Goal: Transaction & Acquisition: Book appointment/travel/reservation

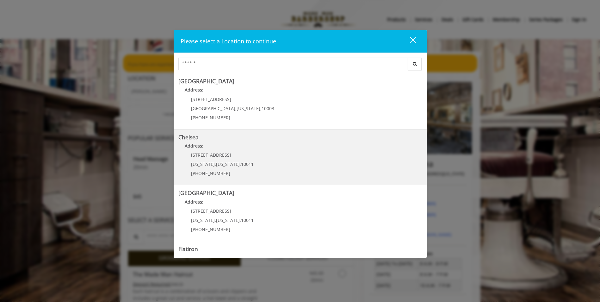
click at [270, 156] on link "Chelsea Address: [STREET_ADDRESS][US_STATE][US_STATE] (917) 639-3902" at bounding box center [301, 157] width 244 height 46
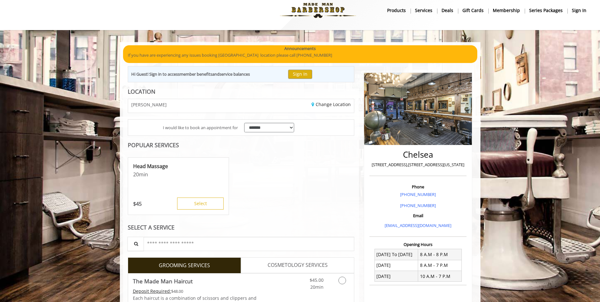
scroll to position [158, 0]
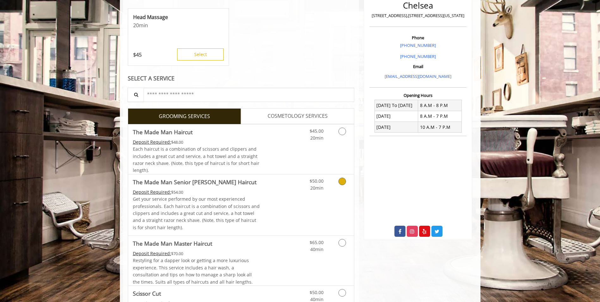
click at [341, 182] on icon "Grooming services" at bounding box center [343, 182] width 8 height 8
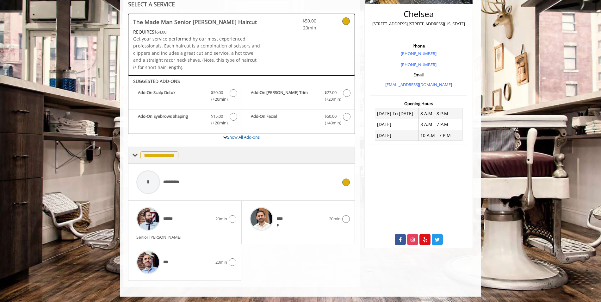
scroll to position [151, 0]
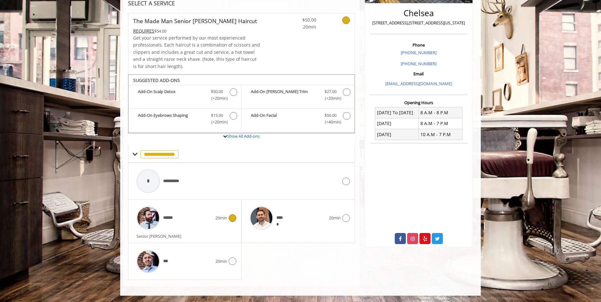
click at [236, 218] on icon at bounding box center [233, 218] width 8 height 8
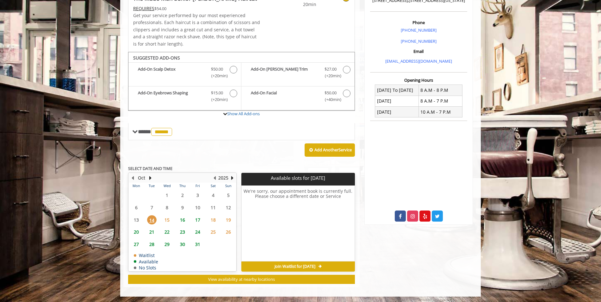
scroll to position [174, 0]
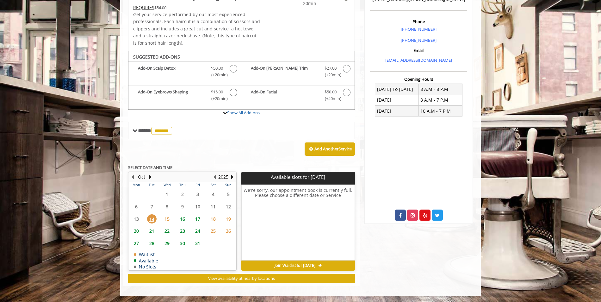
click at [198, 219] on span "17" at bounding box center [197, 218] width 9 height 9
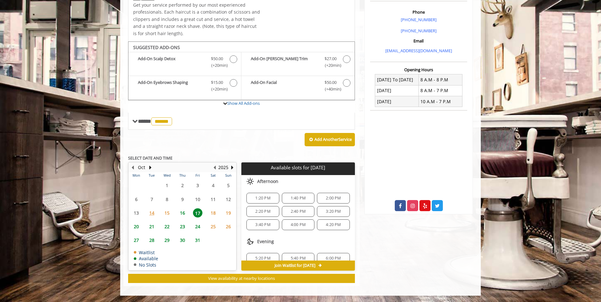
scroll to position [23, 0]
click at [180, 212] on span "16" at bounding box center [182, 212] width 9 height 9
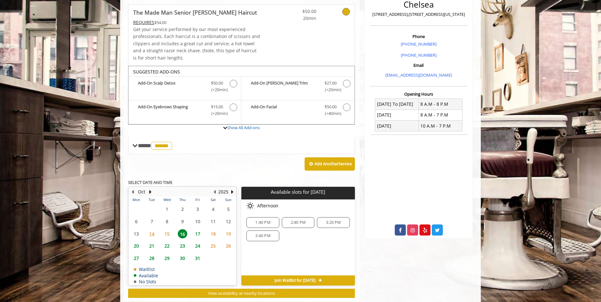
scroll to position [174, 0]
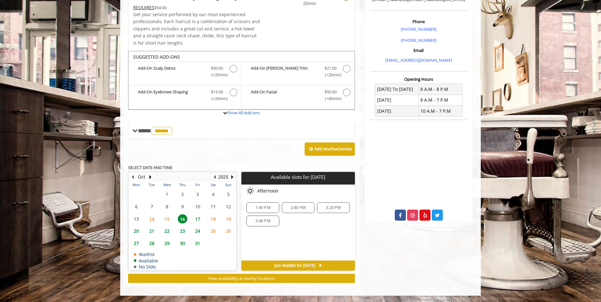
click at [134, 232] on span "20" at bounding box center [136, 230] width 9 height 9
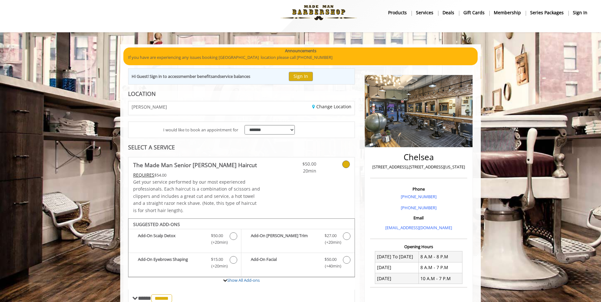
scroll to position [0, 0]
